Goal: Task Accomplishment & Management: Use online tool/utility

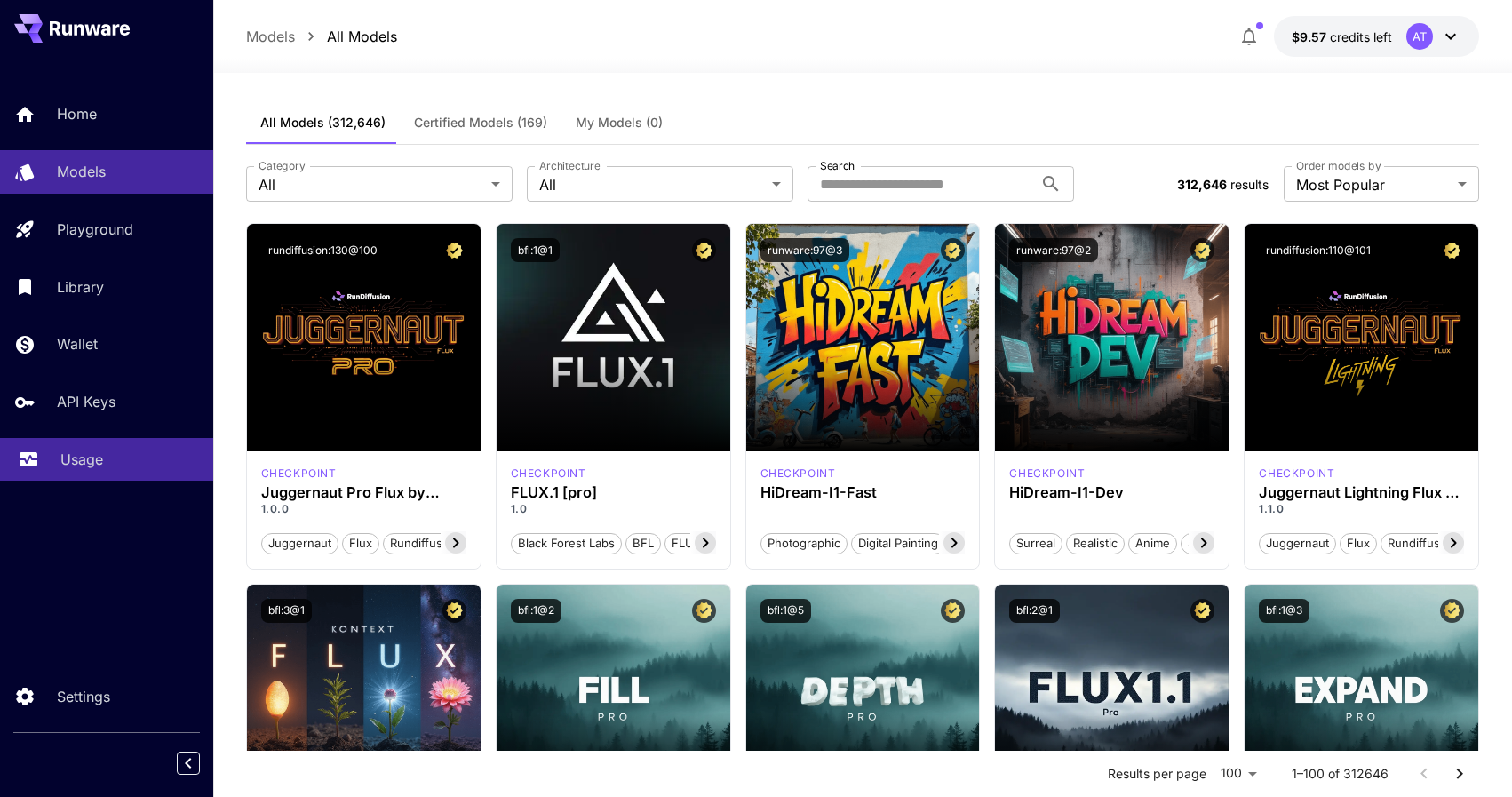
click at [77, 453] on p "Usage" at bounding box center [82, 458] width 43 height 21
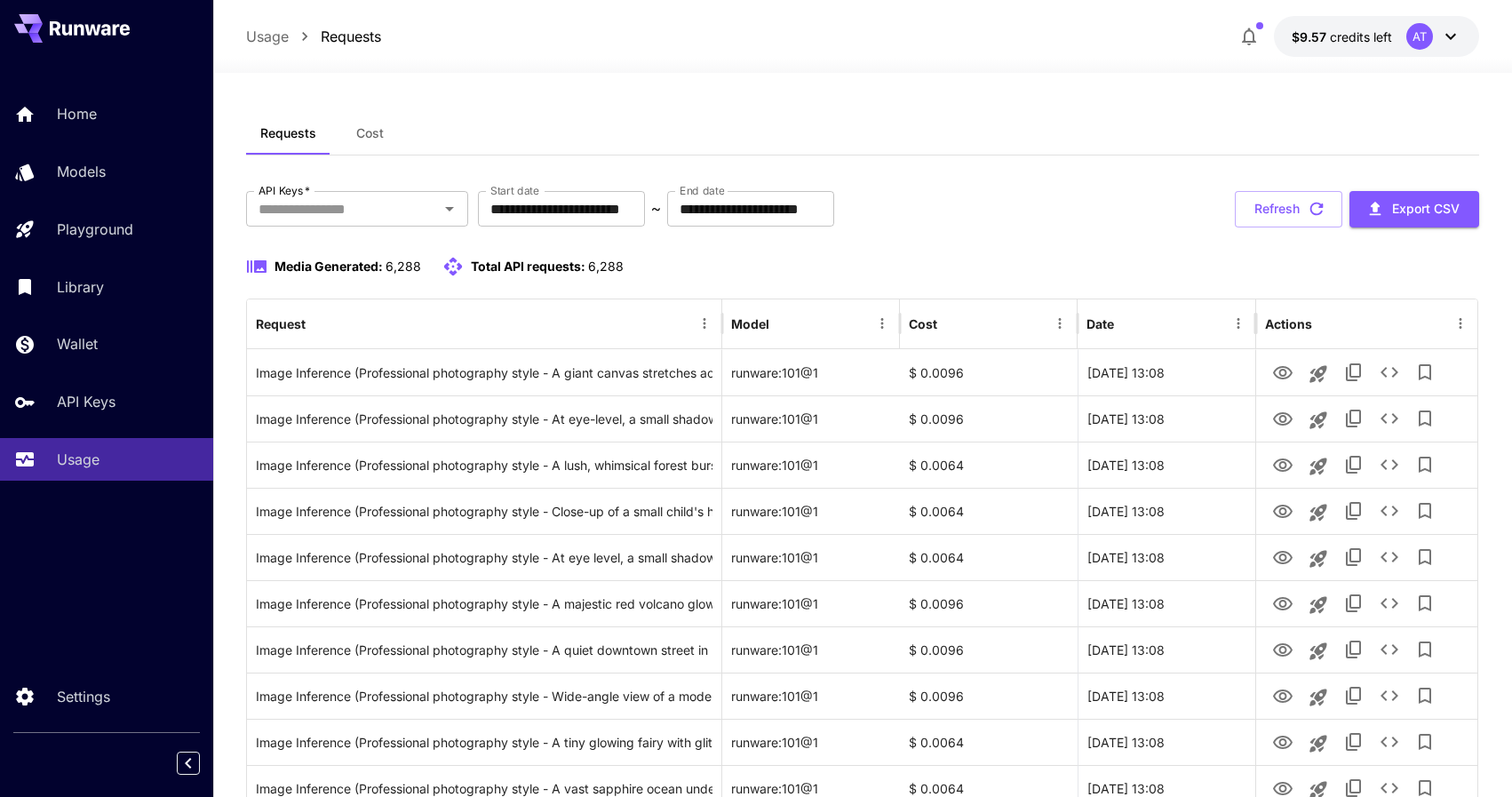
click at [1451, 29] on icon at bounding box center [1450, 36] width 21 height 21
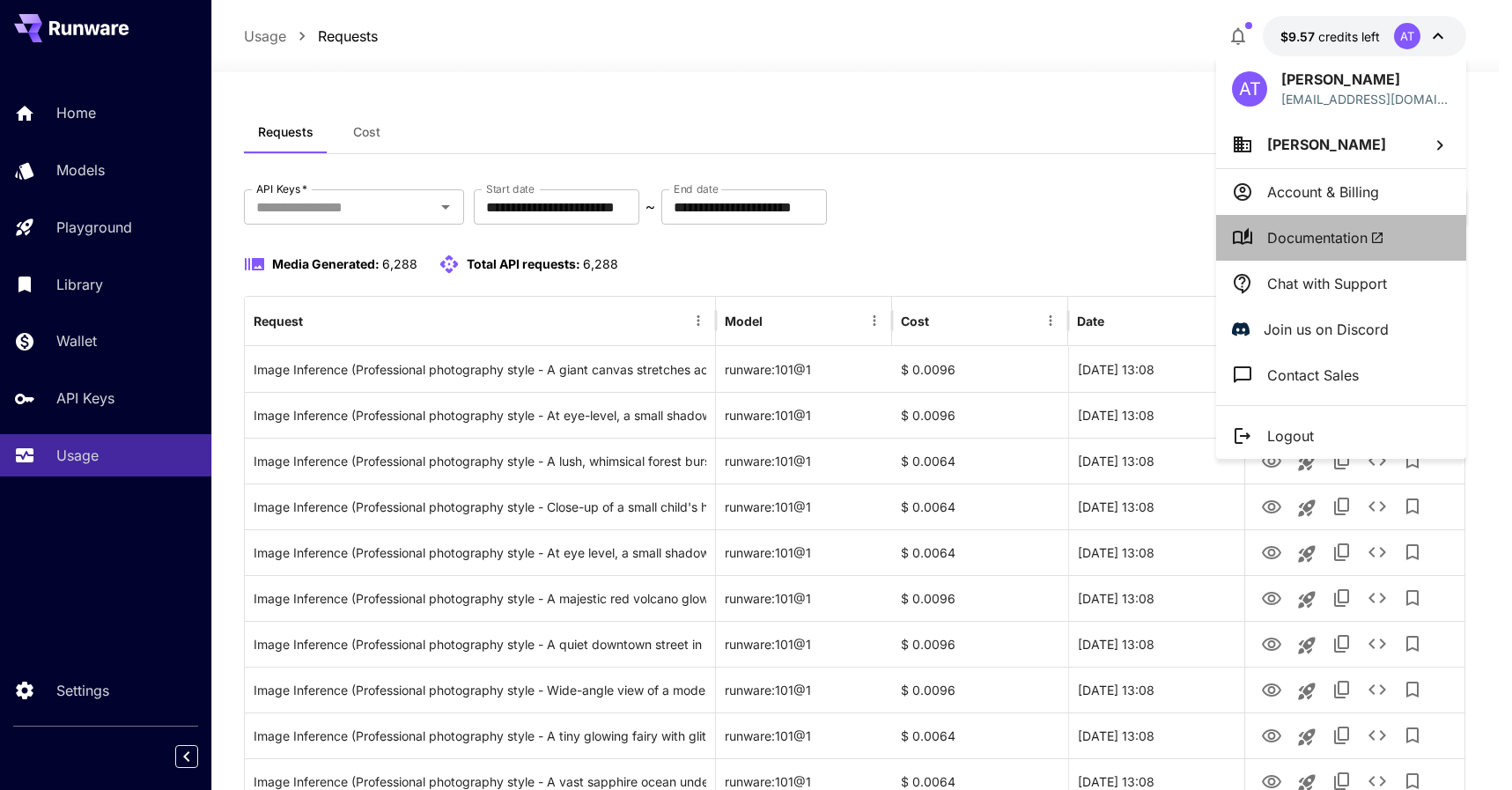
click at [1298, 220] on li "Documentation" at bounding box center [1341, 237] width 250 height 45
